Goal: Navigation & Orientation: Understand site structure

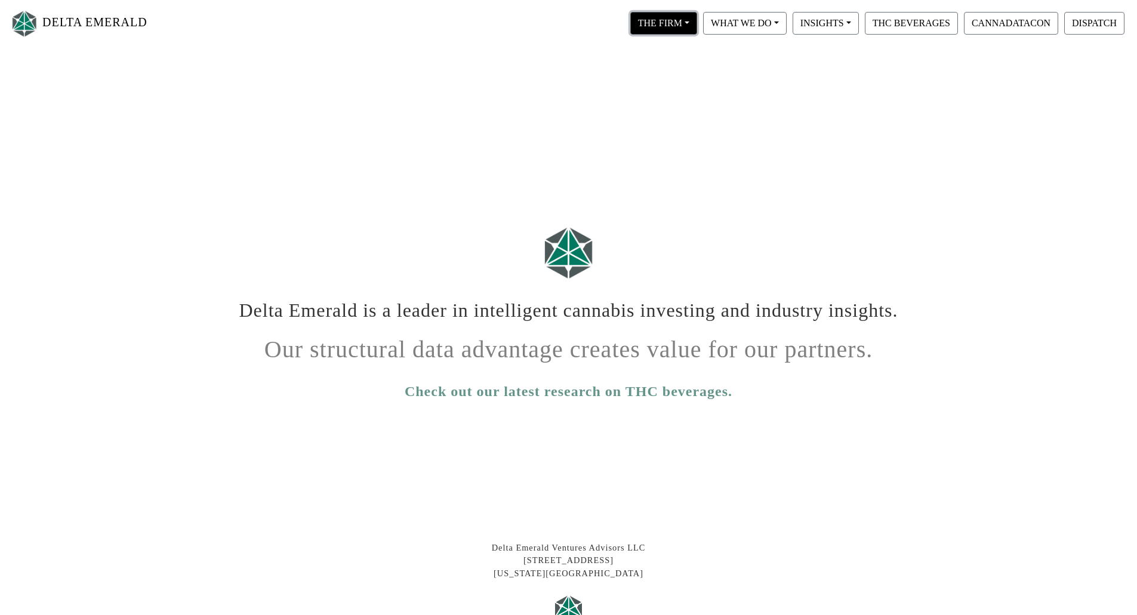
click at [676, 29] on button "THE FIRM" at bounding box center [663, 23] width 67 height 23
click at [679, 67] on link "Our People" at bounding box center [675, 72] width 94 height 19
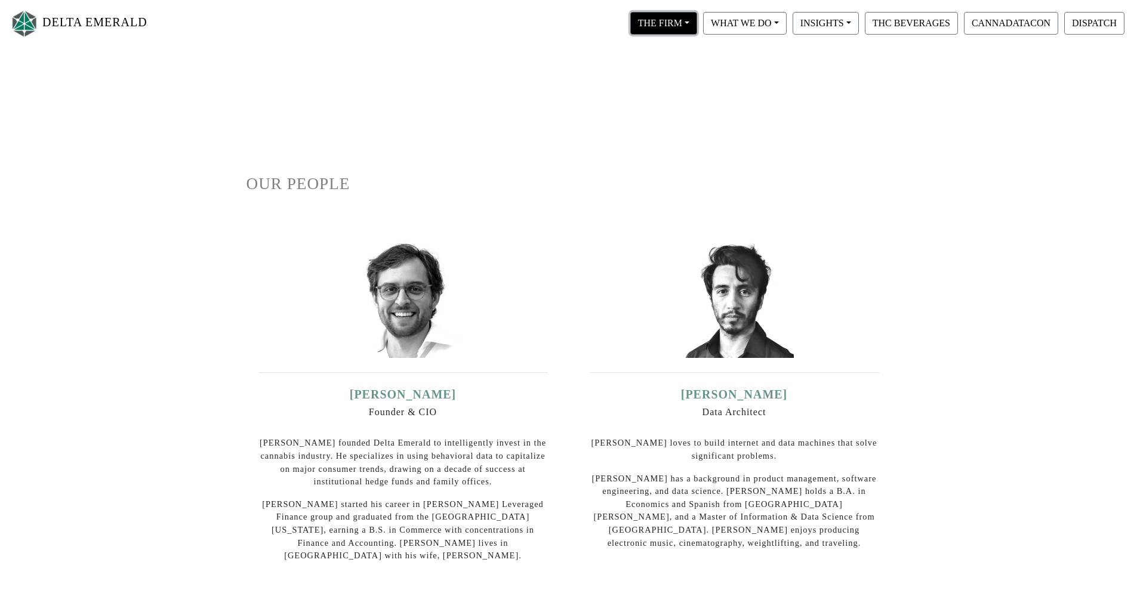
click at [678, 20] on button "THE FIRM" at bounding box center [663, 23] width 67 height 23
click at [680, 113] on link "Our Portfolio" at bounding box center [675, 110] width 94 height 19
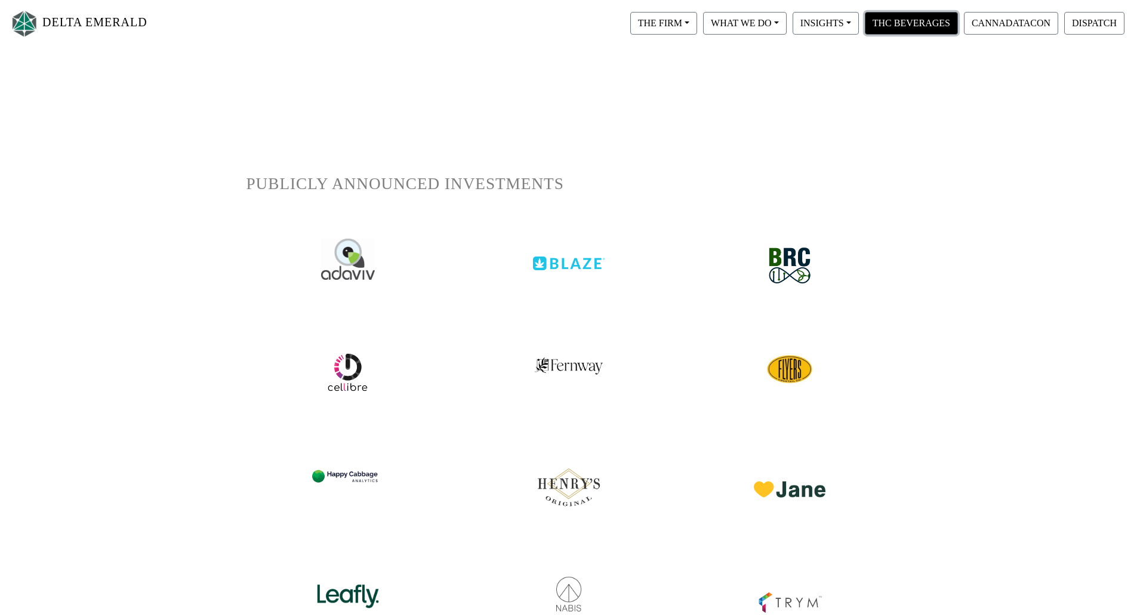
click at [896, 23] on button "THC BEVERAGES" at bounding box center [911, 23] width 93 height 23
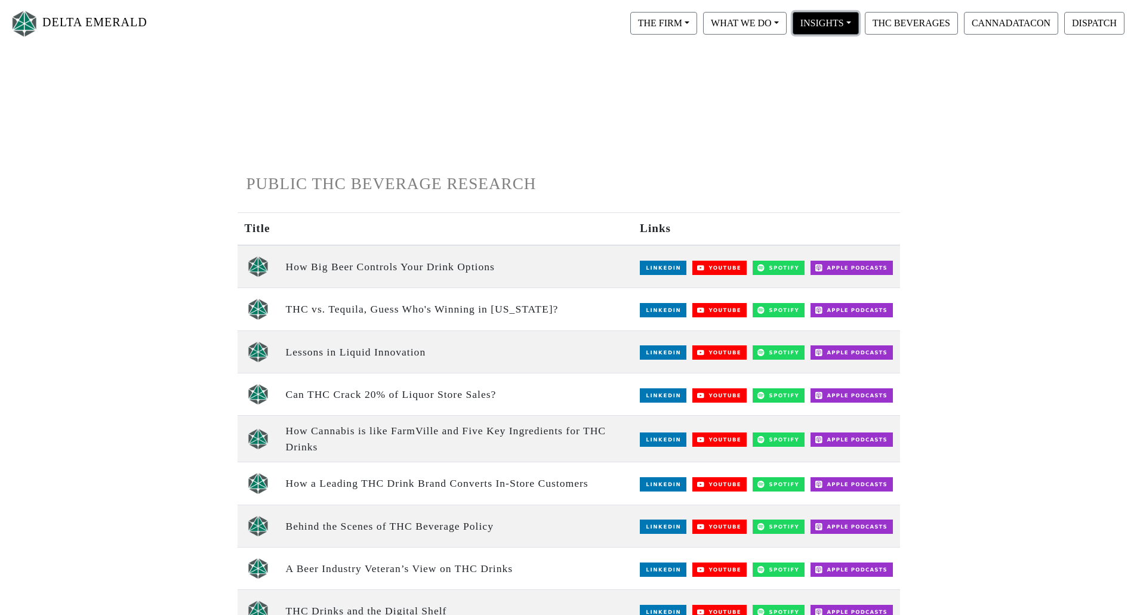
click at [697, 27] on button "INSIGHTS" at bounding box center [663, 23] width 67 height 23
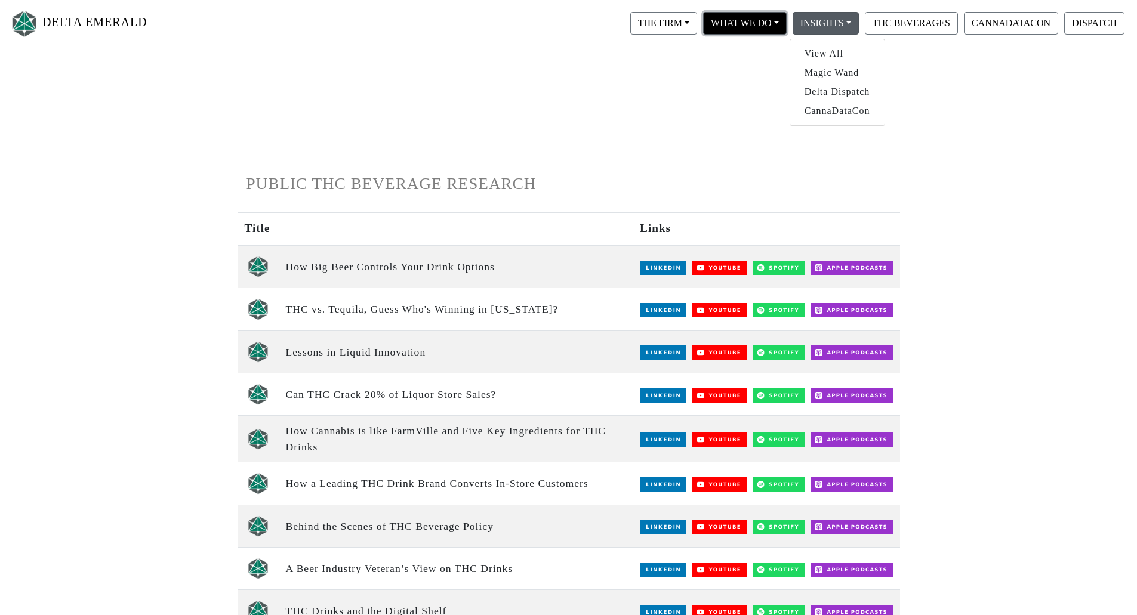
click at [697, 25] on button "WHAT WE DO" at bounding box center [663, 23] width 67 height 23
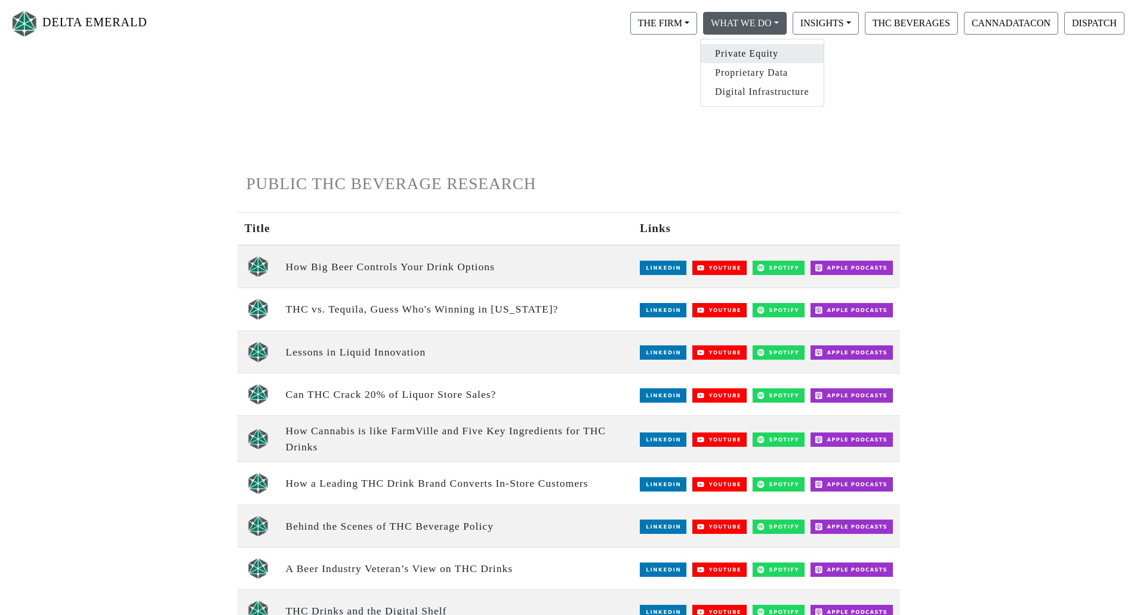
click at [748, 54] on link "Private Equity" at bounding box center [761, 53] width 123 height 19
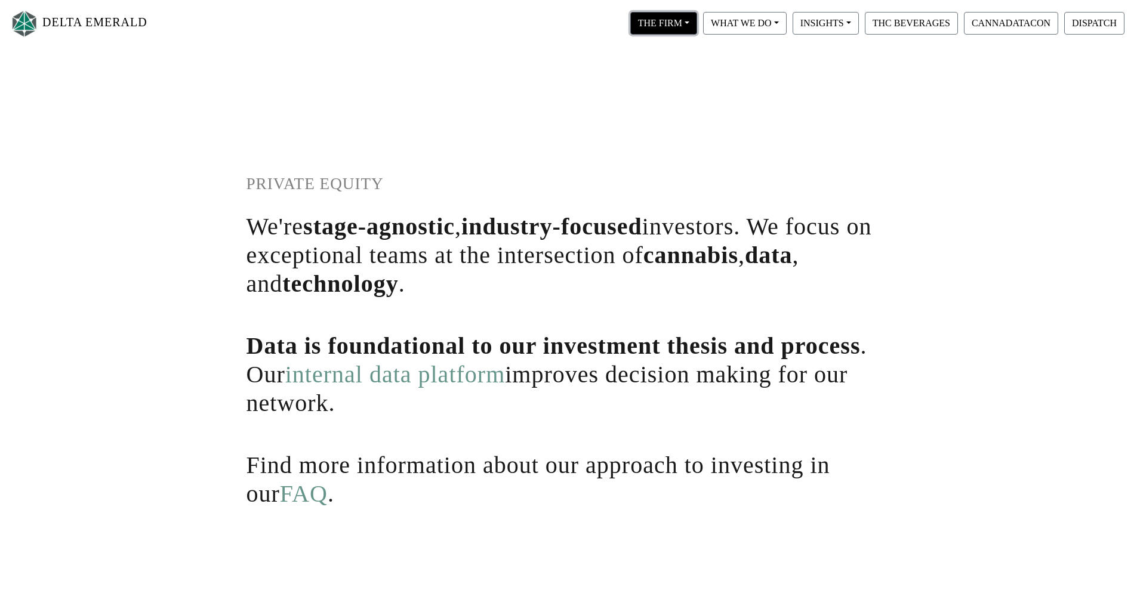
click at [683, 17] on button "THE FIRM" at bounding box center [663, 23] width 67 height 23
click at [680, 95] on link "Our Values" at bounding box center [675, 91] width 94 height 19
